Goal: Task Accomplishment & Management: Use online tool/utility

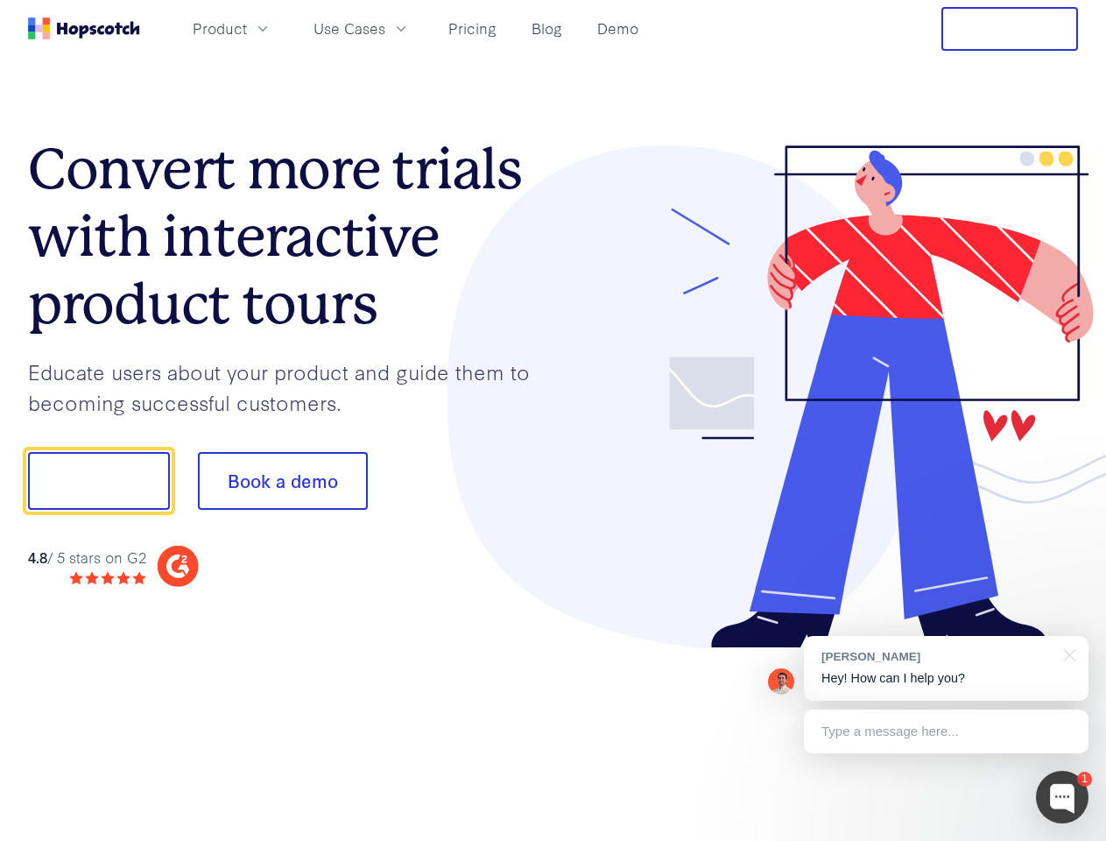
click at [554, 420] on div at bounding box center [817, 397] width 526 height 504
click at [247, 28] on span "Product" at bounding box center [220, 29] width 54 height 22
click at [385, 28] on span "Use Cases" at bounding box center [350, 29] width 72 height 22
click at [1010, 29] on button "Free Trial" at bounding box center [1010, 29] width 137 height 44
click at [98, 481] on button "Show me!" at bounding box center [99, 481] width 142 height 58
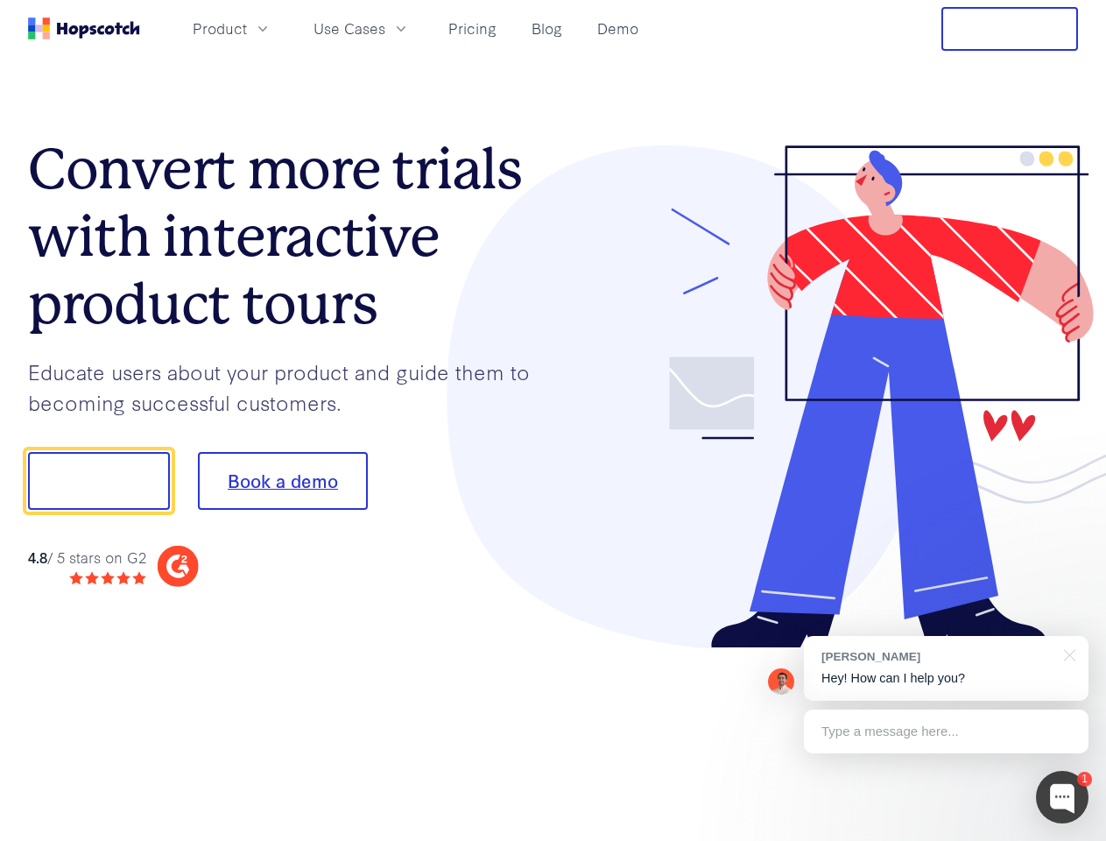
click at [282, 481] on button "Book a demo" at bounding box center [283, 481] width 170 height 58
click at [1062, 797] on div at bounding box center [1062, 797] width 53 height 53
click at [946, 668] on div "[PERSON_NAME] Hey! How can I help you?" at bounding box center [946, 668] width 285 height 65
click at [1067, 653] on div at bounding box center [924, 479] width 328 height 584
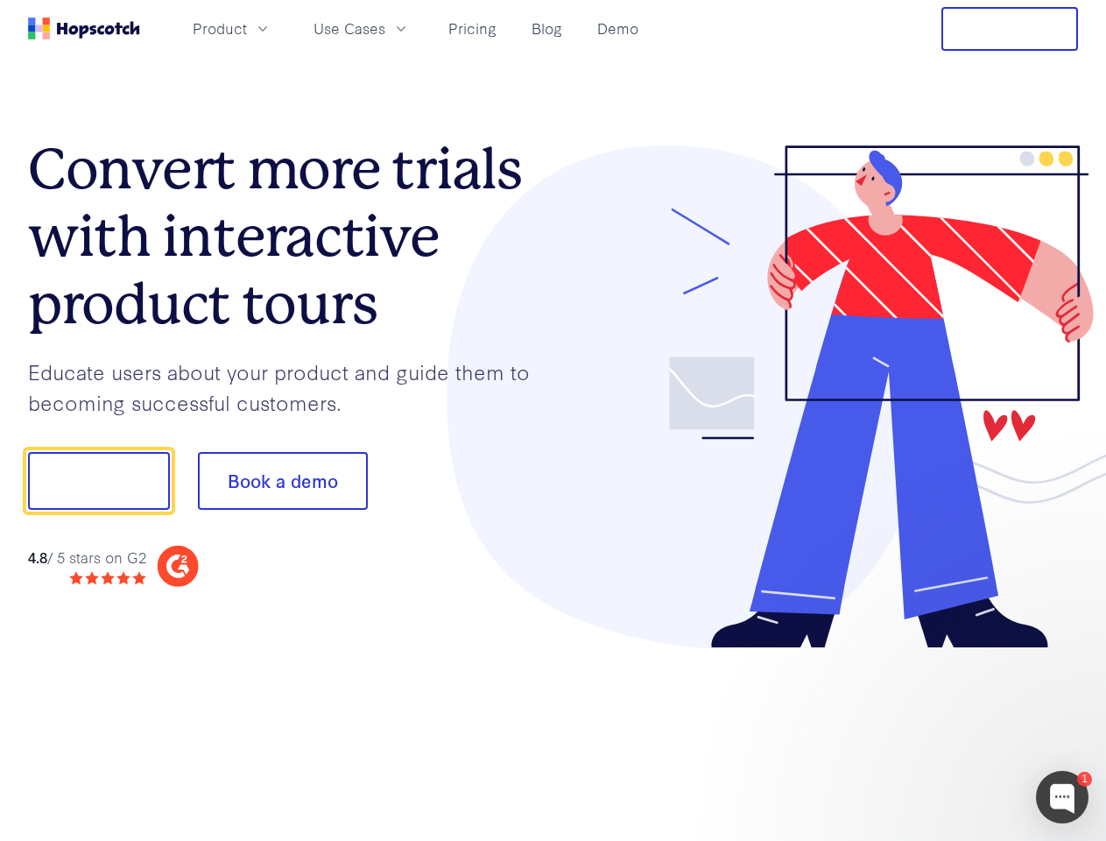
click at [946, 731] on div at bounding box center [924, 595] width 328 height 349
